Goal: Task Accomplishment & Management: Manage account settings

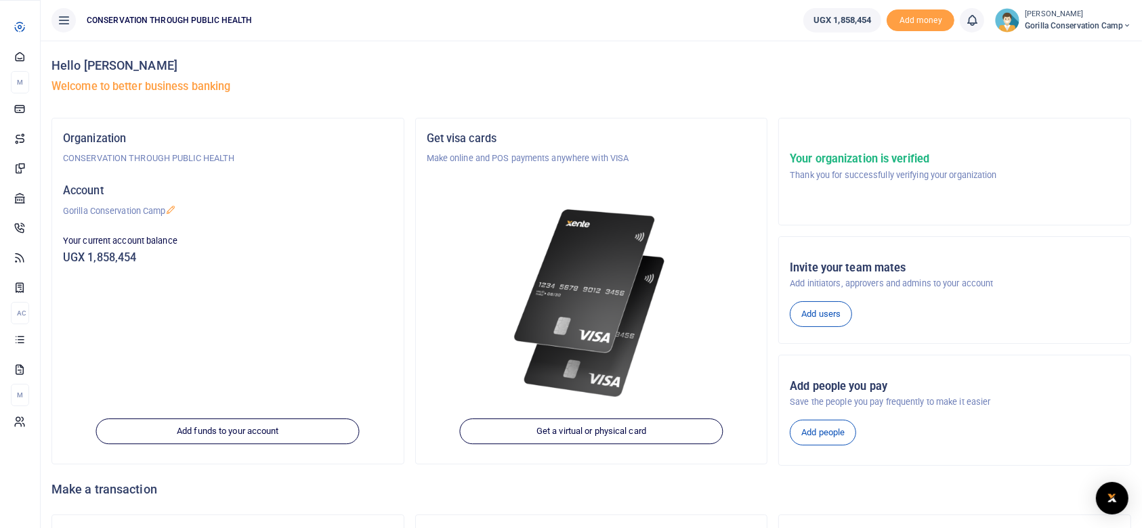
click at [0, 0] on span "Dashboard" at bounding box center [0, 0] width 0 height 0
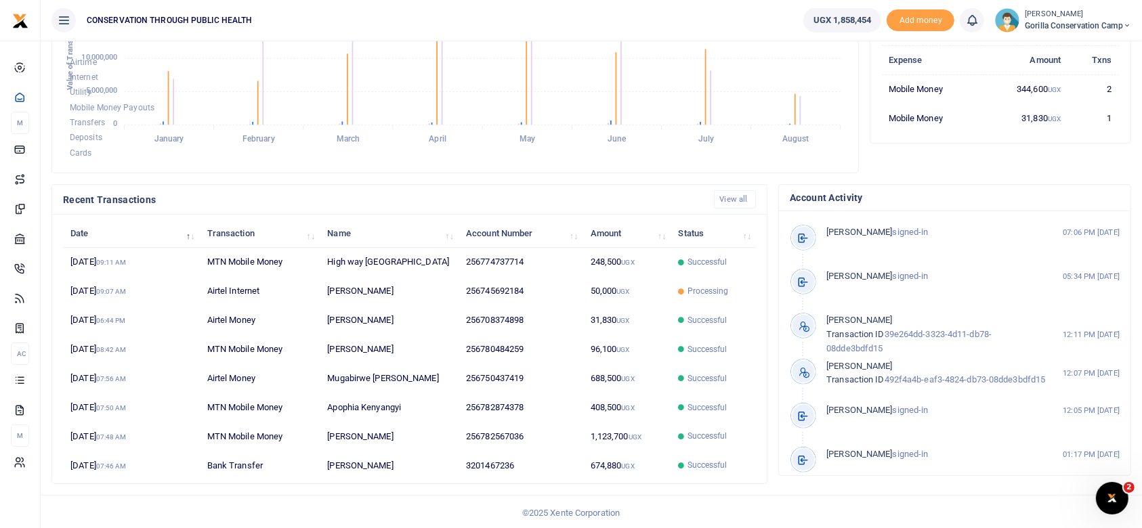
click at [1009, 18] on img at bounding box center [1007, 20] width 24 height 24
click at [1068, 96] on link "Logout" at bounding box center [1079, 98] width 107 height 19
